Goal: Task Accomplishment & Management: Use online tool/utility

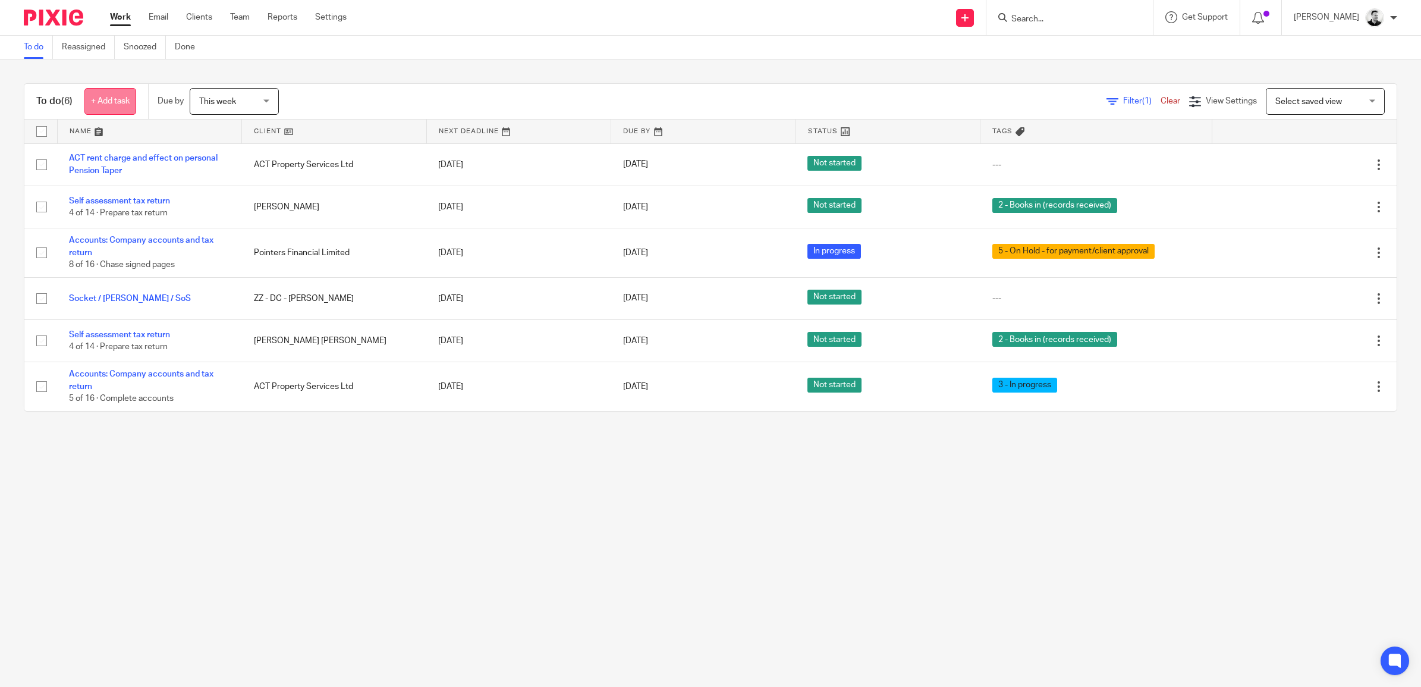
click at [126, 99] on link "+ Add task" at bounding box center [110, 101] width 52 height 27
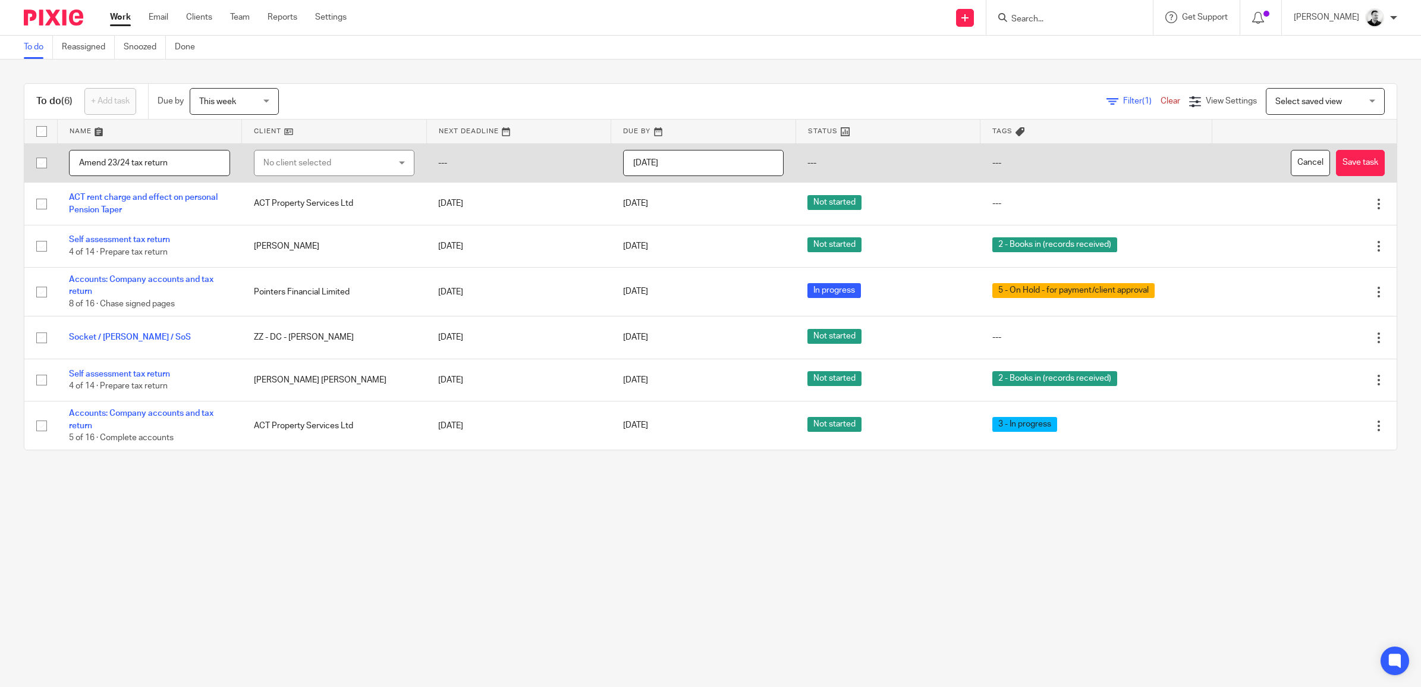
type input "Amend 23/24 tax return"
click at [325, 155] on div "No client selected" at bounding box center [323, 162] width 121 height 25
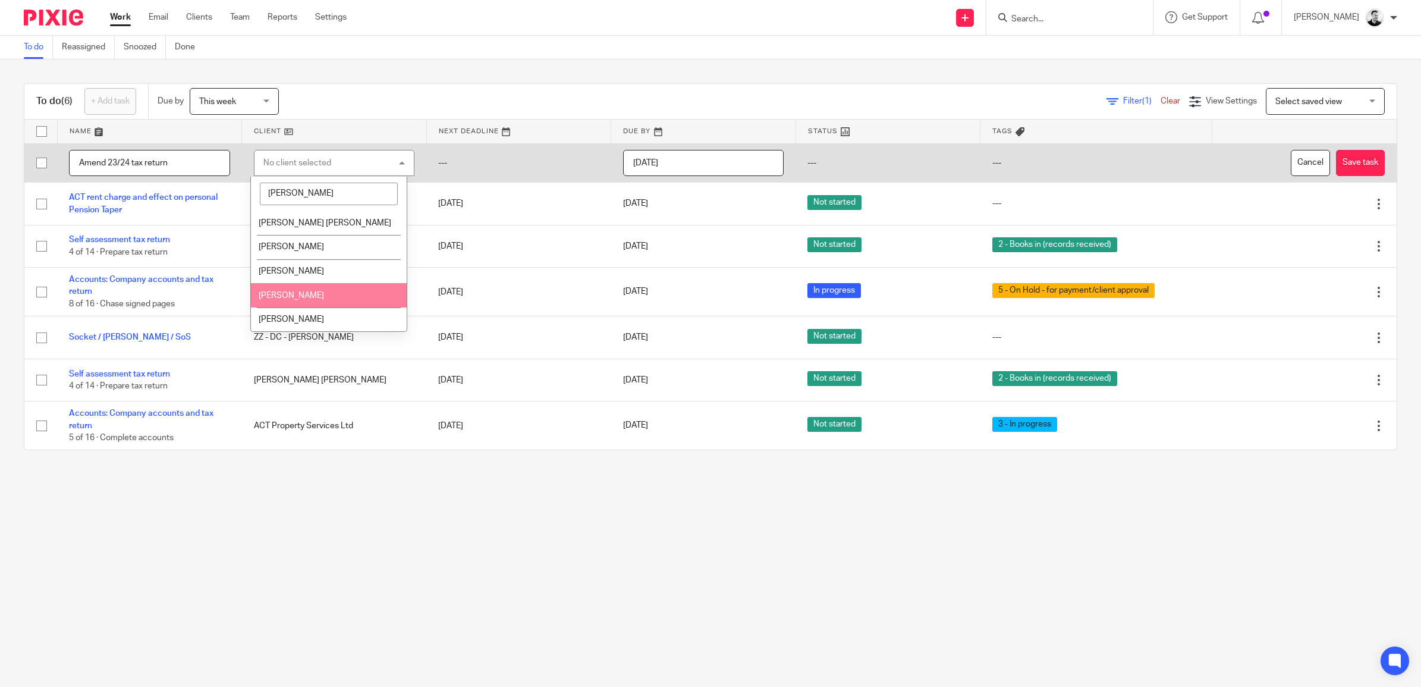
type input "tom"
click at [324, 292] on span "[PERSON_NAME]" at bounding box center [291, 295] width 65 height 8
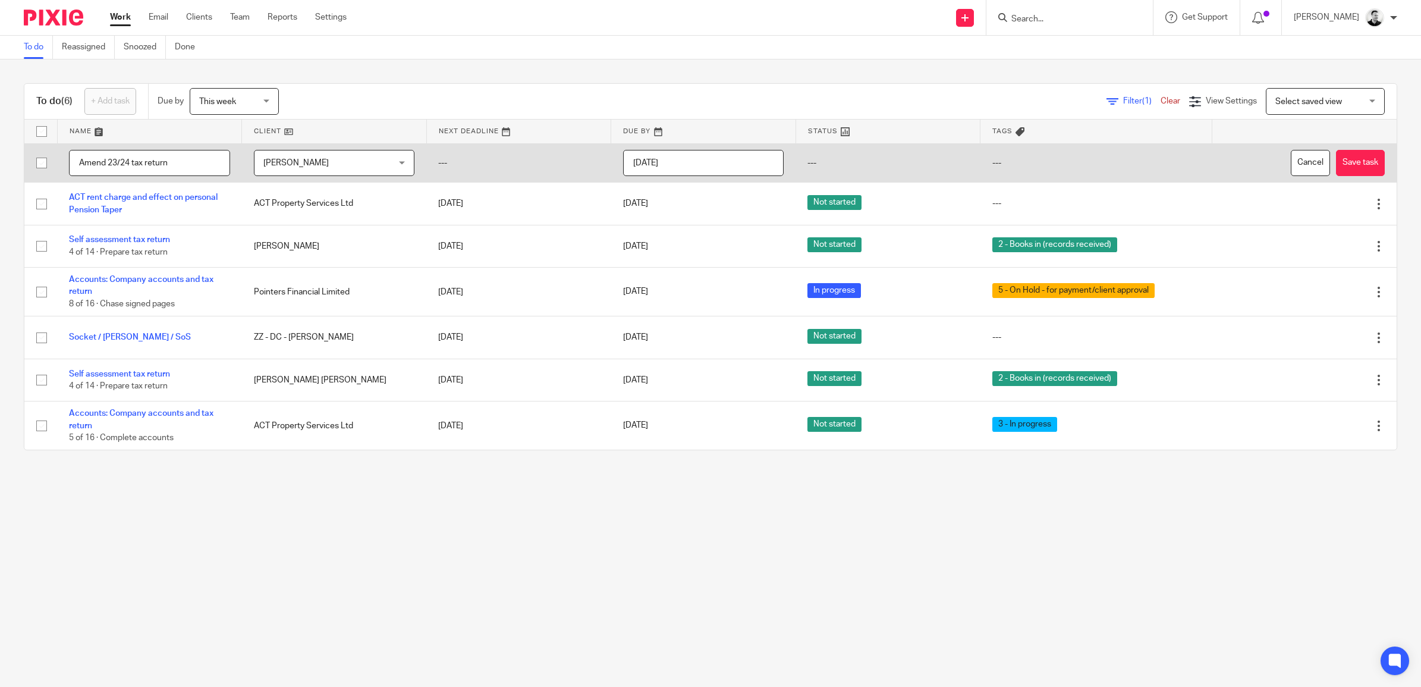
click at [741, 168] on input "[DATE]" at bounding box center [703, 163] width 161 height 27
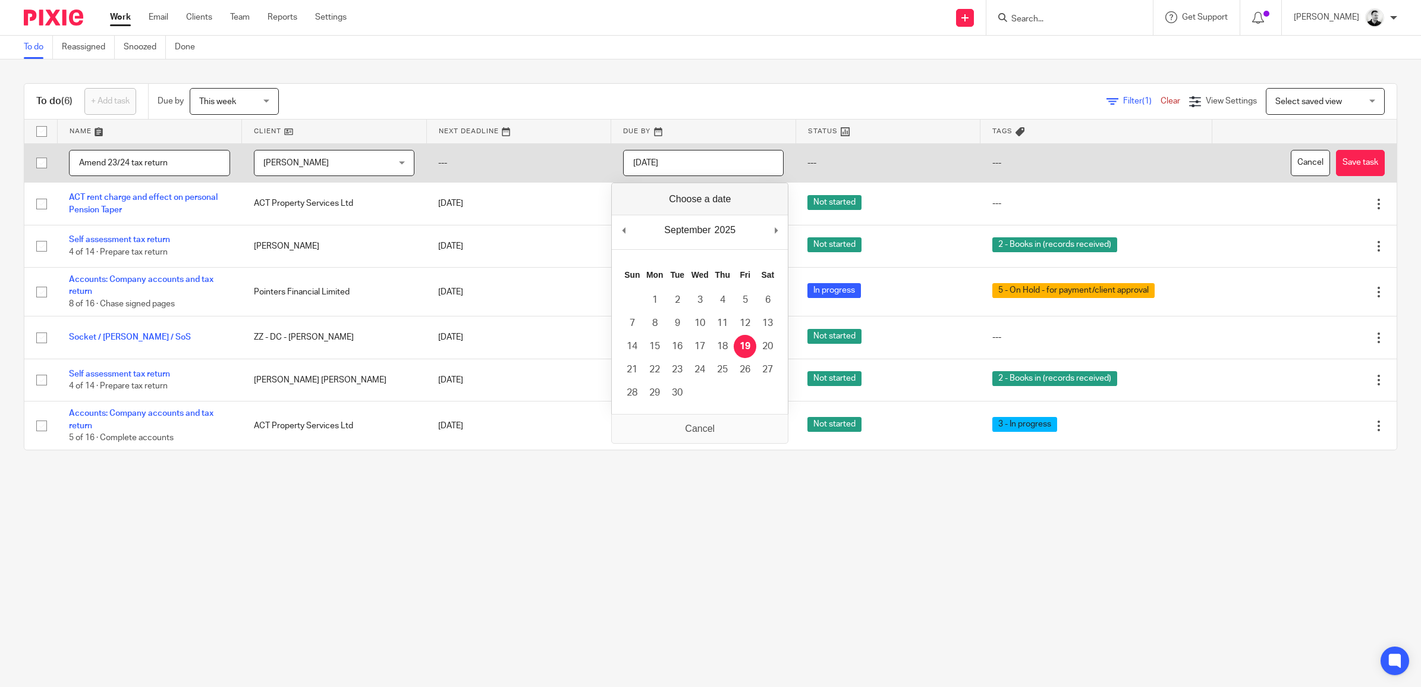
click at [599, 150] on td "---" at bounding box center [518, 162] width 185 height 39
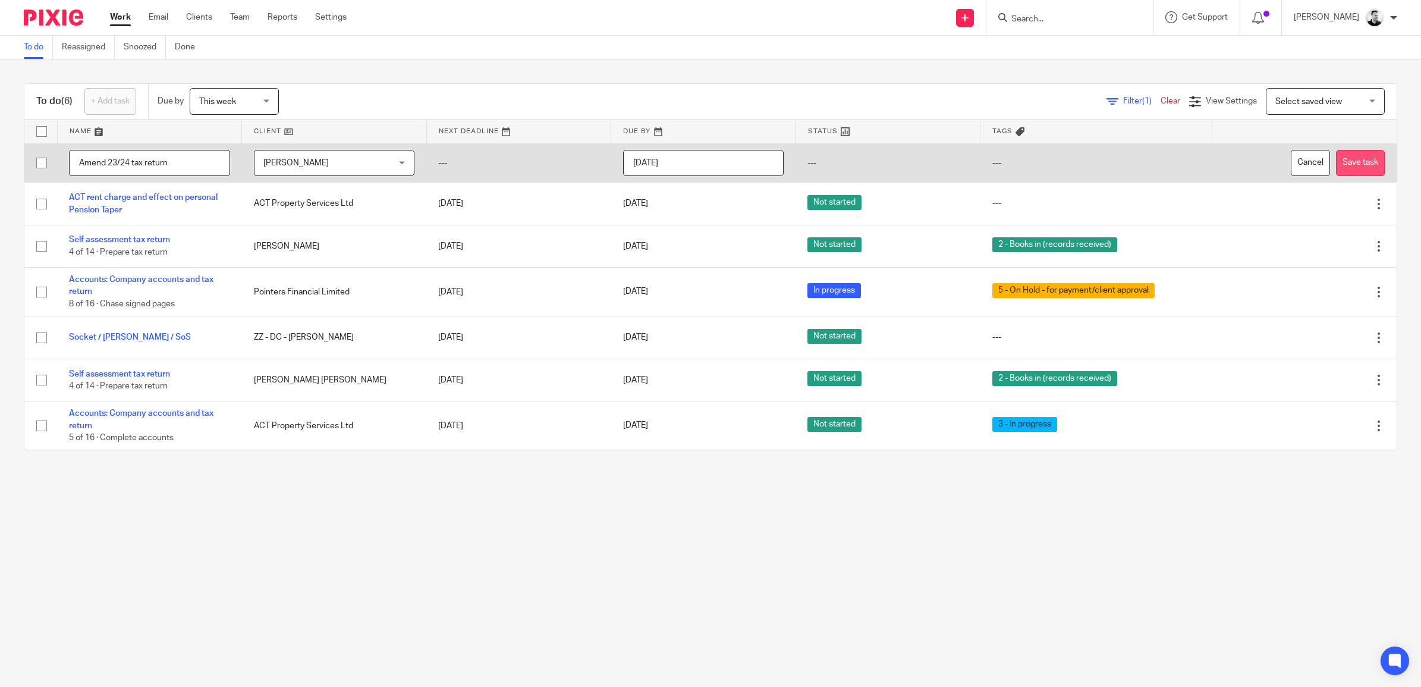
click at [1338, 158] on button "Save task" at bounding box center [1360, 163] width 49 height 27
